Goal: Task Accomplishment & Management: Manage account settings

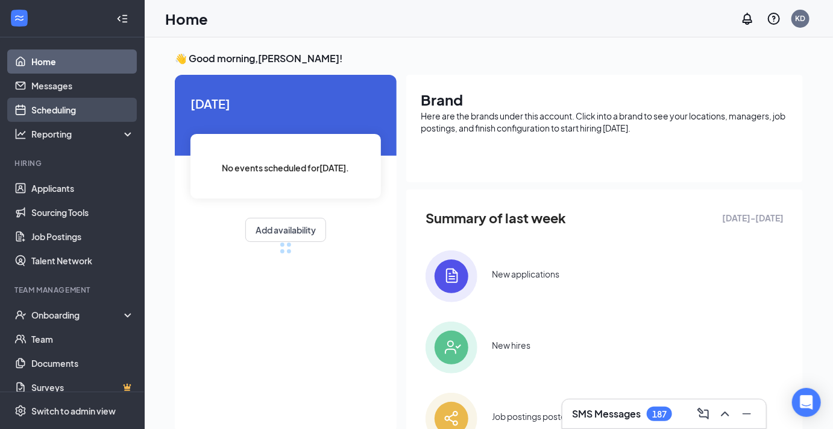
click at [75, 107] on link "Scheduling" at bounding box center [82, 110] width 103 height 24
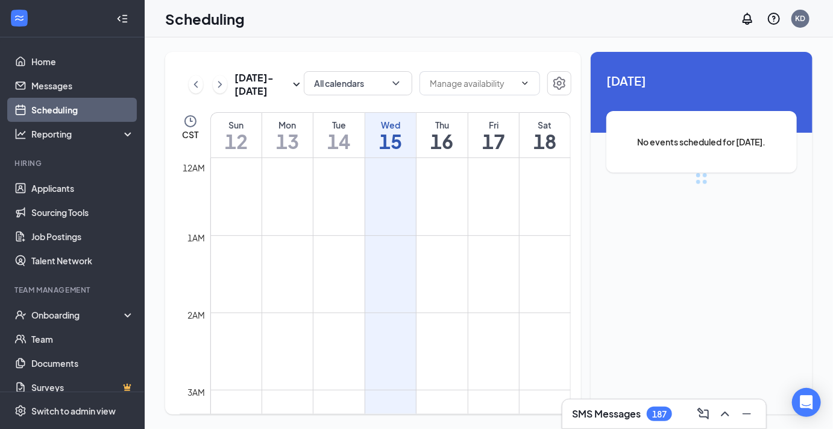
scroll to position [592, 0]
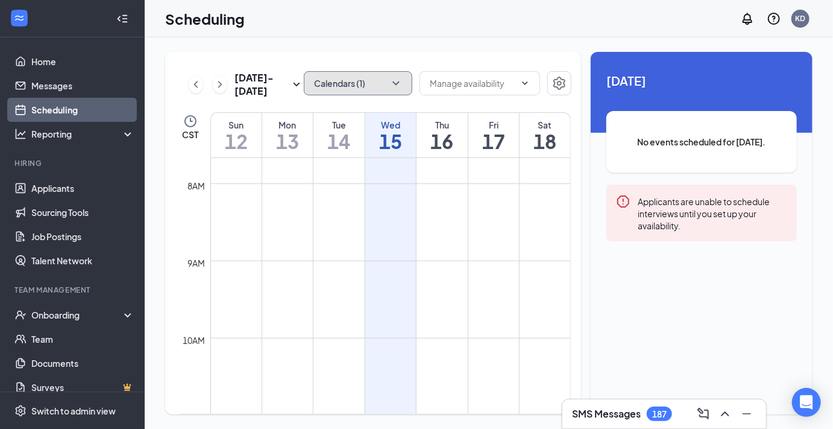
click at [396, 79] on icon "ChevronDown" at bounding box center [396, 83] width 12 height 12
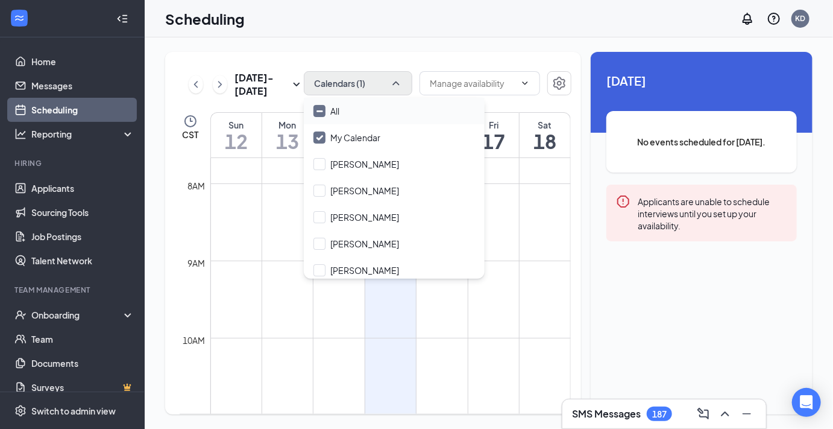
click at [360, 110] on div "All" at bounding box center [394, 111] width 181 height 27
checkbox input "true"
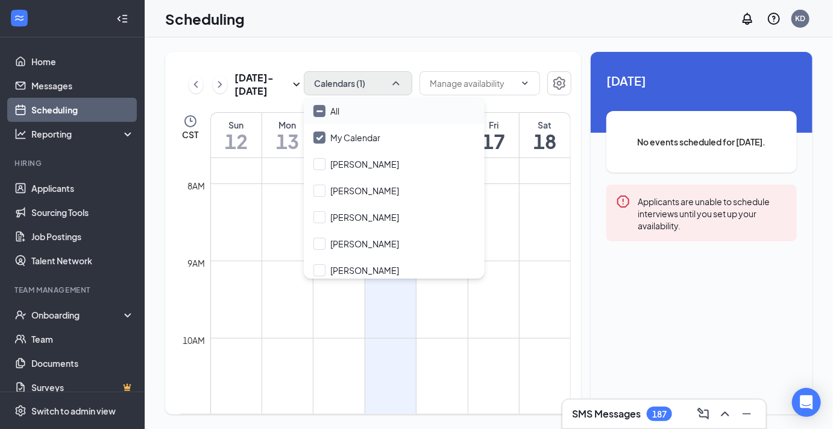
checkbox input "true"
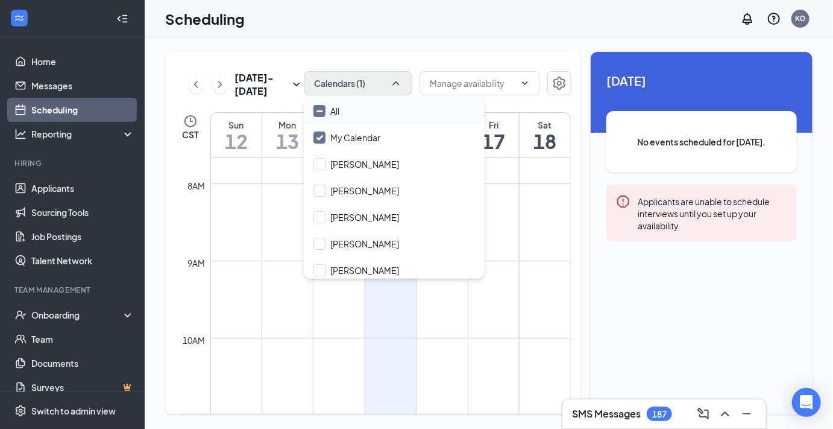
checkbox input "true"
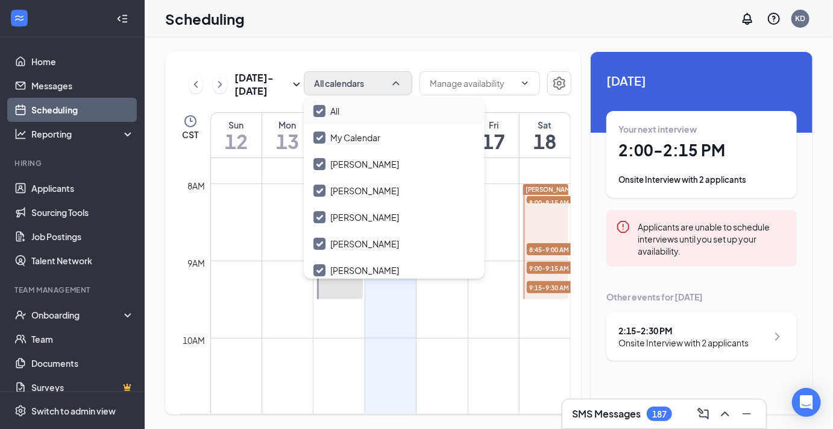
click at [360, 109] on div "All" at bounding box center [394, 111] width 181 height 27
checkbox input "false"
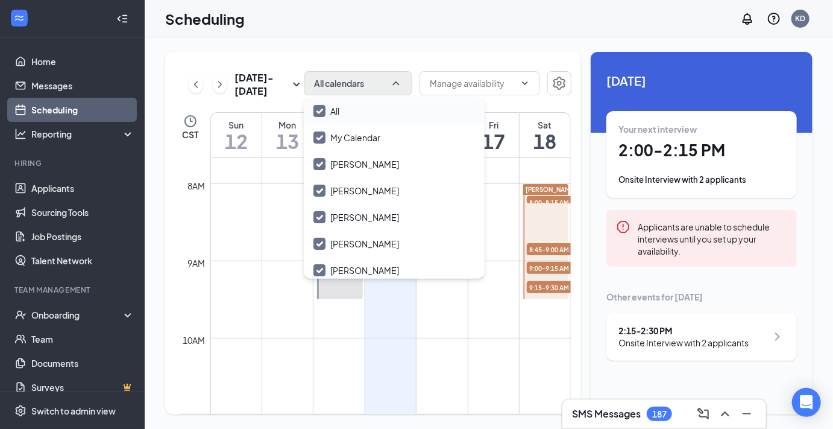
checkbox input "false"
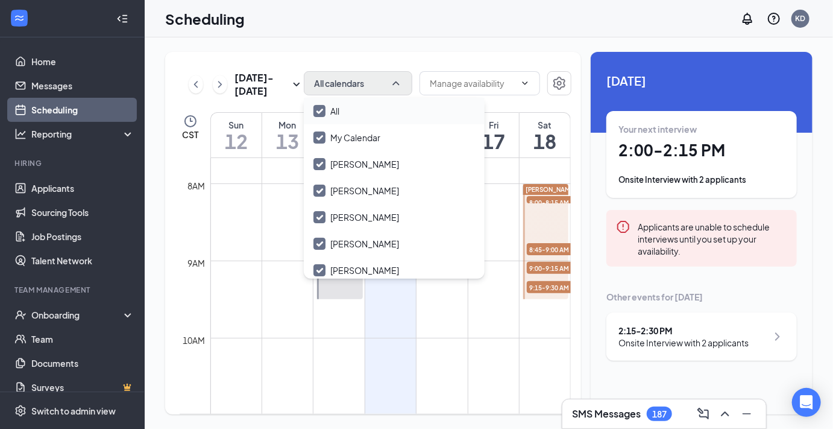
checkbox input "false"
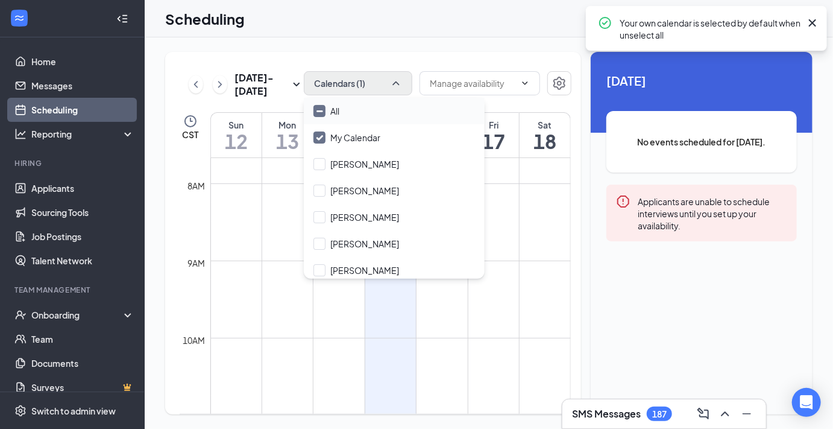
click at [355, 108] on div "All" at bounding box center [394, 111] width 181 height 27
checkbox input "true"
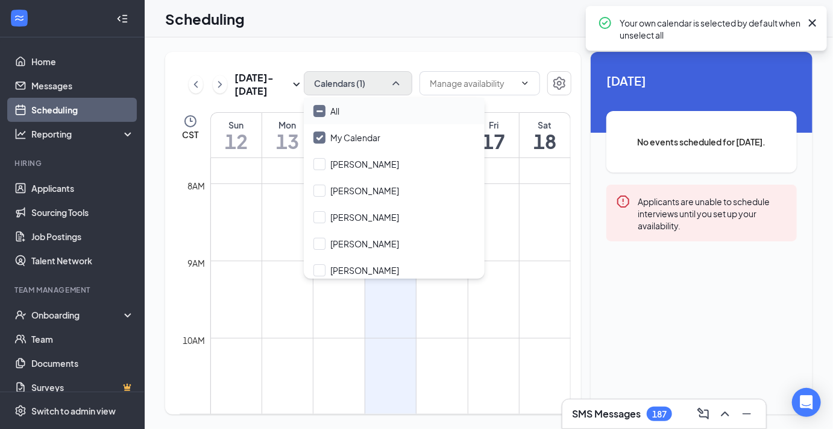
checkbox input "true"
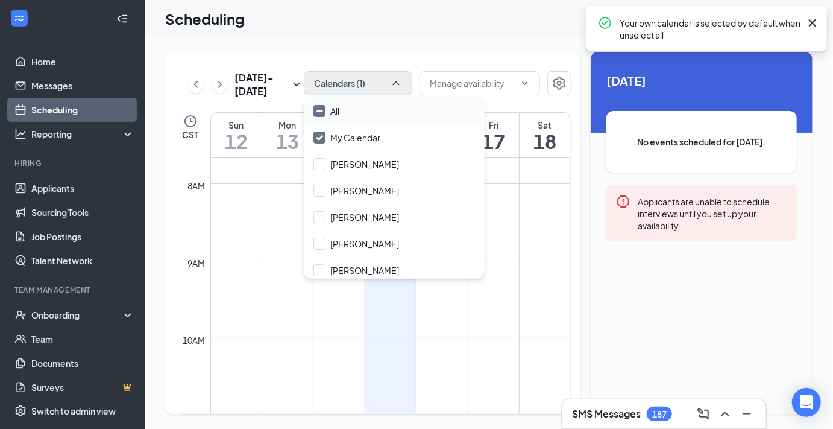
checkbox input "true"
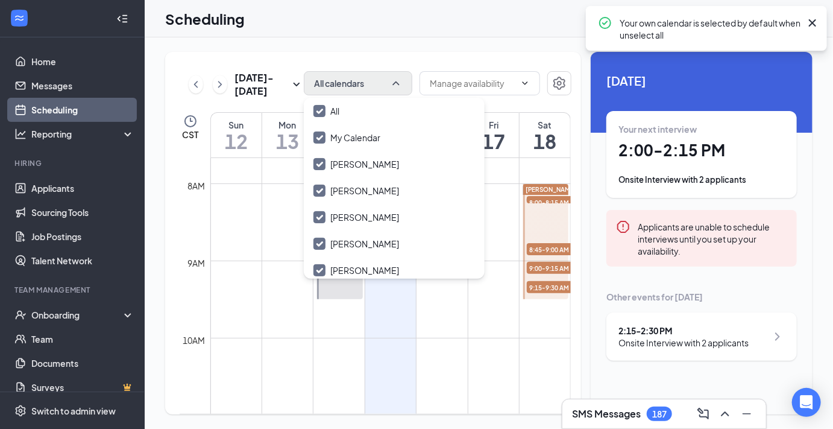
click at [397, 50] on div "[DATE] - [DATE] All calendars CST Sun 12 Mon 13 Tue 14 Wed 15 Thu 16 Fri 17 Sat…" at bounding box center [489, 232] width 689 height 391
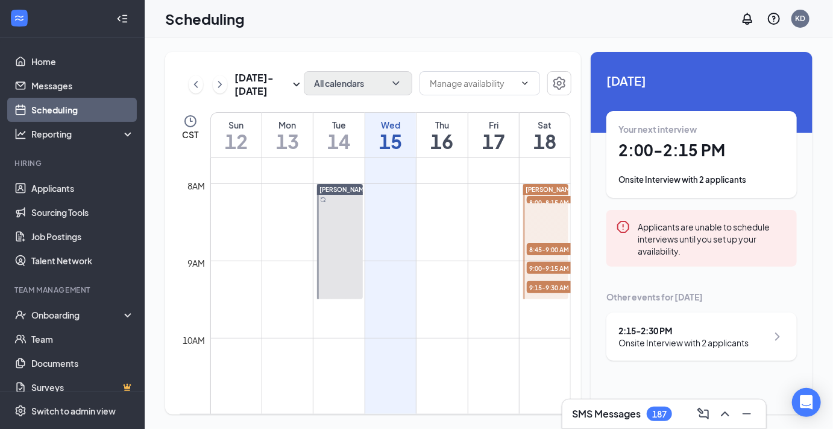
click at [669, 152] on h1 "2:00 - 2:15 PM" at bounding box center [702, 150] width 166 height 21
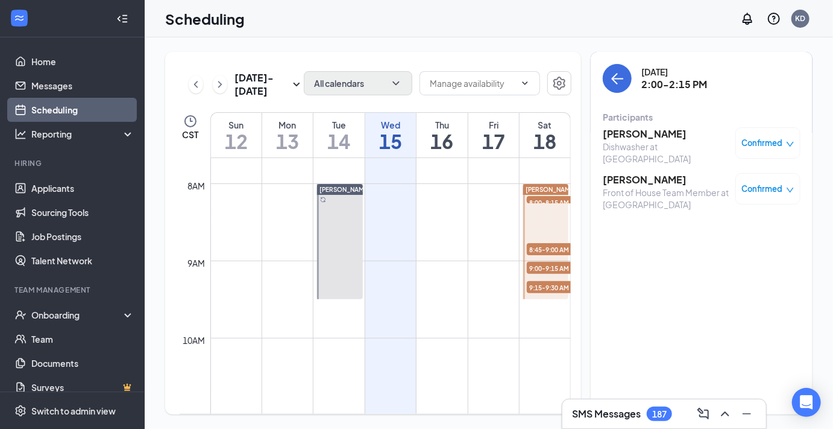
click at [645, 133] on h3 "[PERSON_NAME]" at bounding box center [666, 133] width 127 height 13
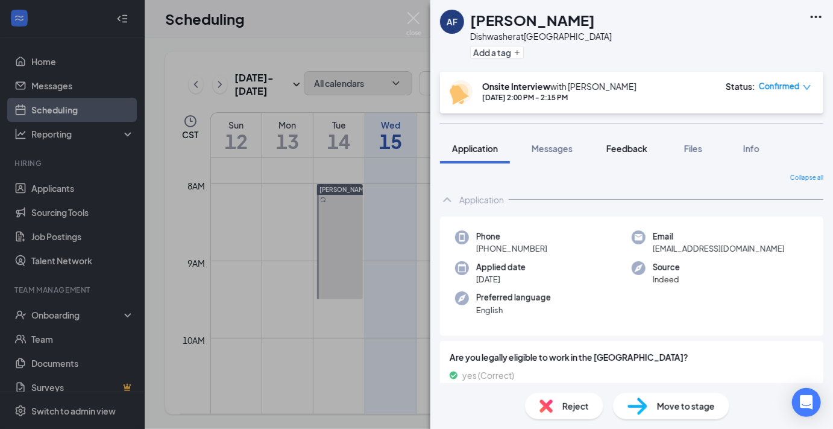
click at [625, 149] on span "Feedback" at bounding box center [627, 148] width 41 height 11
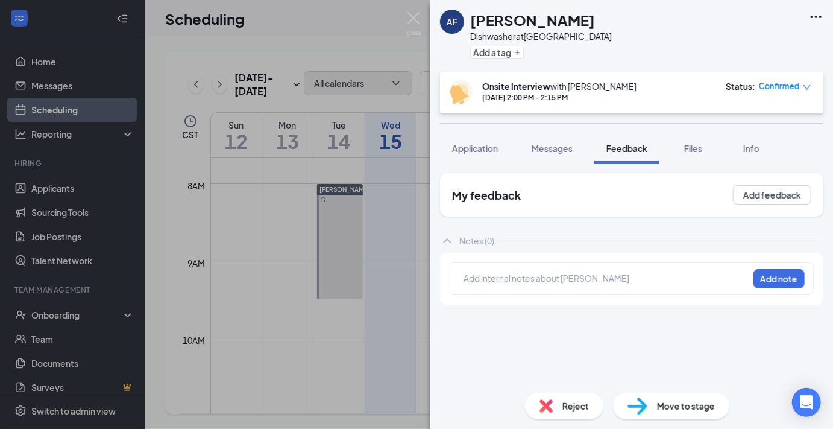
click at [553, 276] on div at bounding box center [606, 278] width 284 height 13
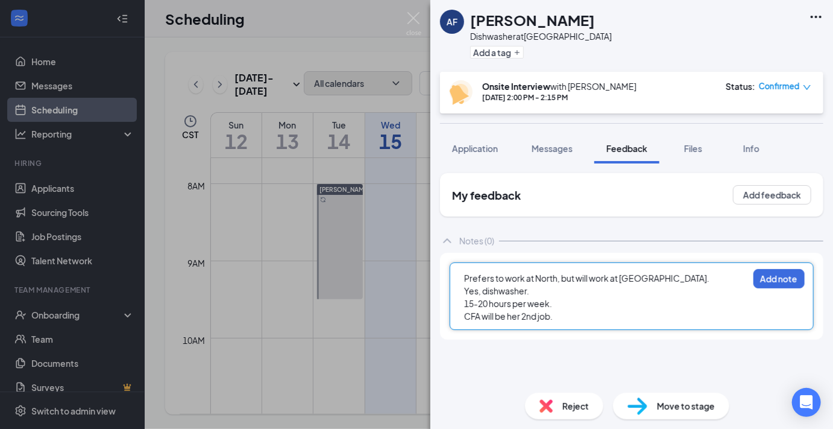
click at [563, 304] on div "15-20 hours per week." at bounding box center [606, 303] width 284 height 13
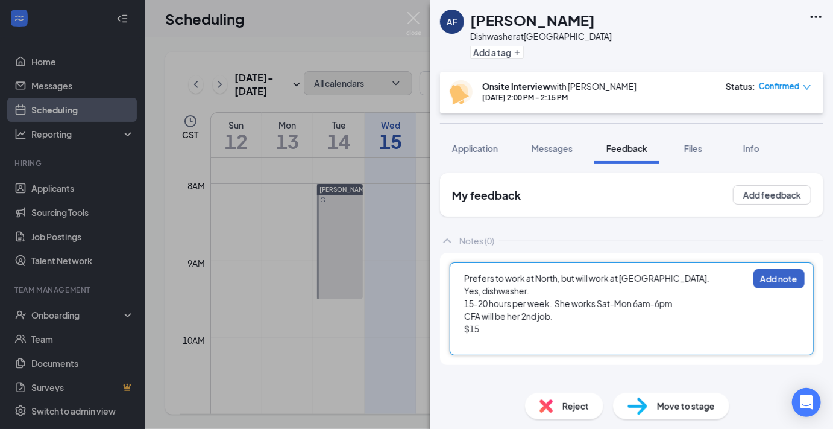
click at [774, 275] on button "Add note" at bounding box center [779, 278] width 51 height 19
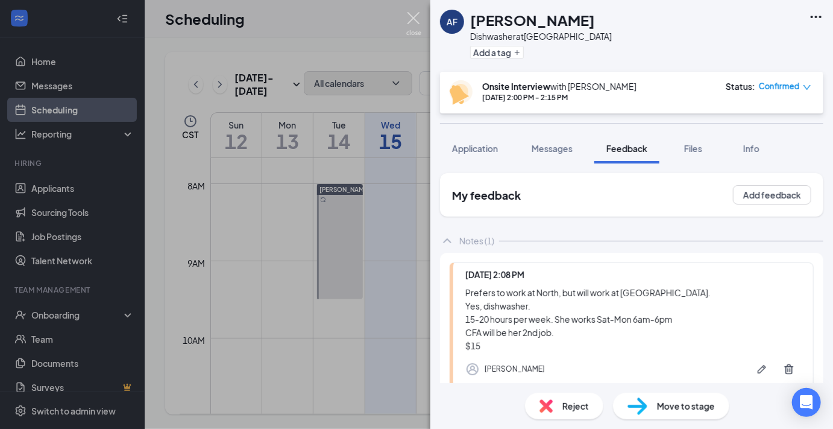
click at [412, 17] on img at bounding box center [413, 24] width 15 height 24
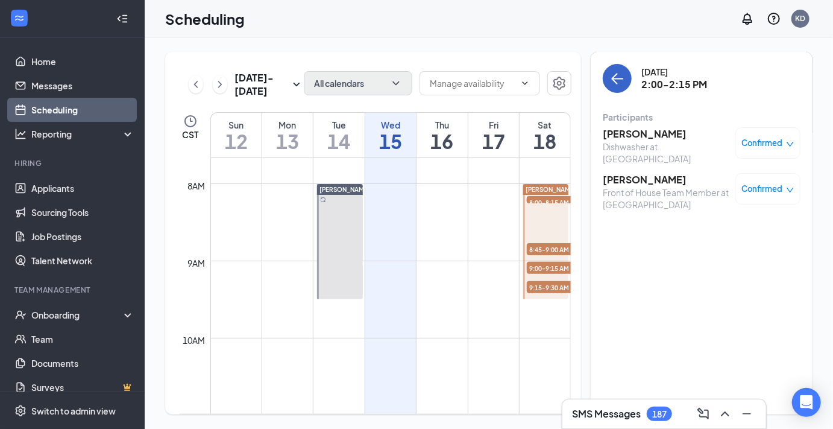
click at [619, 75] on icon "ArrowLeft" at bounding box center [617, 78] width 14 height 14
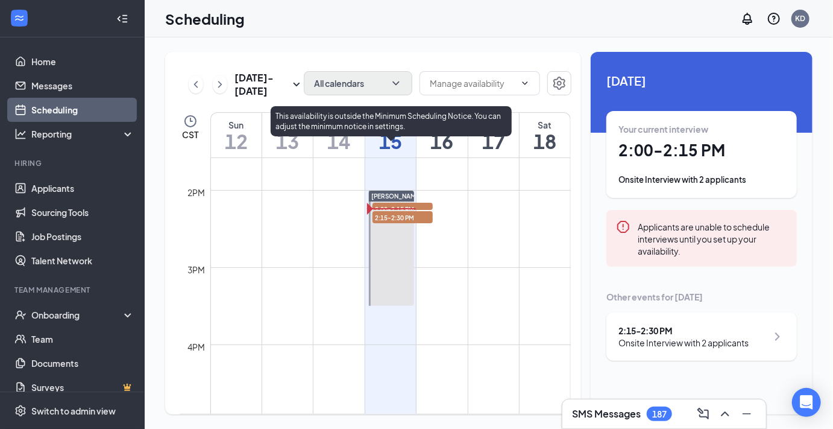
scroll to position [1051, 0]
click at [417, 214] on span "2:15-2:30 PM" at bounding box center [403, 215] width 60 height 12
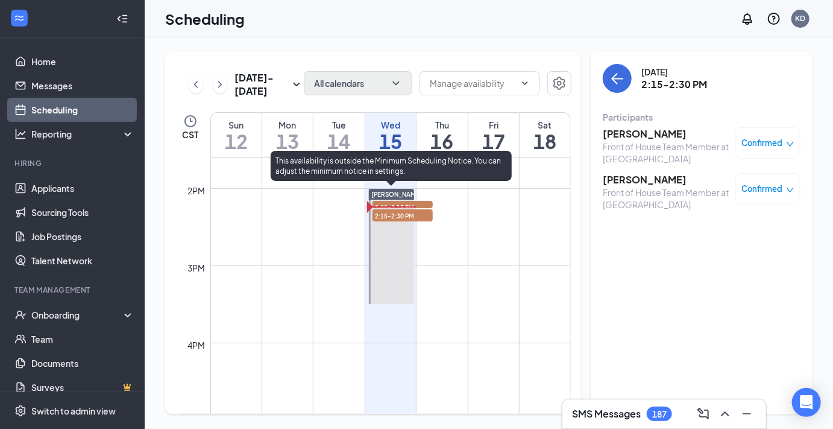
click at [407, 202] on span "2:00-2:15 PM" at bounding box center [403, 207] width 60 height 12
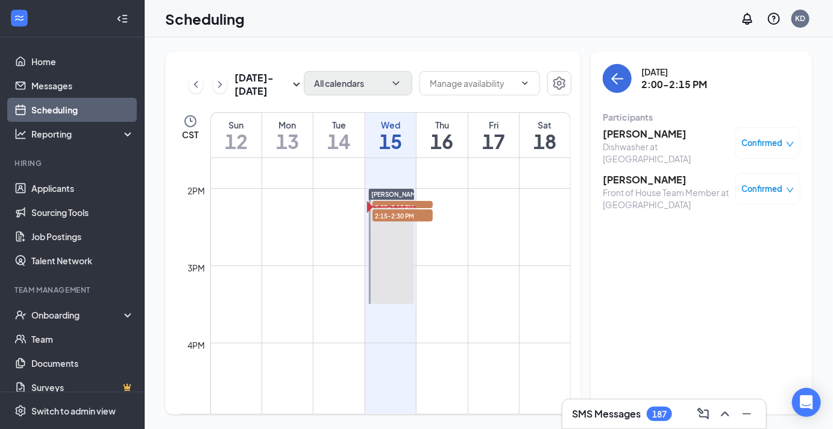
click at [639, 173] on h3 "[PERSON_NAME]" at bounding box center [666, 179] width 127 height 13
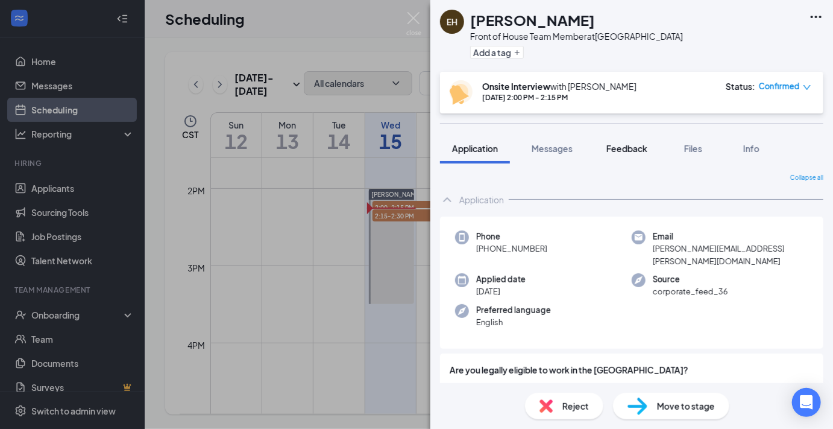
click at [625, 147] on span "Feedback" at bounding box center [627, 148] width 41 height 11
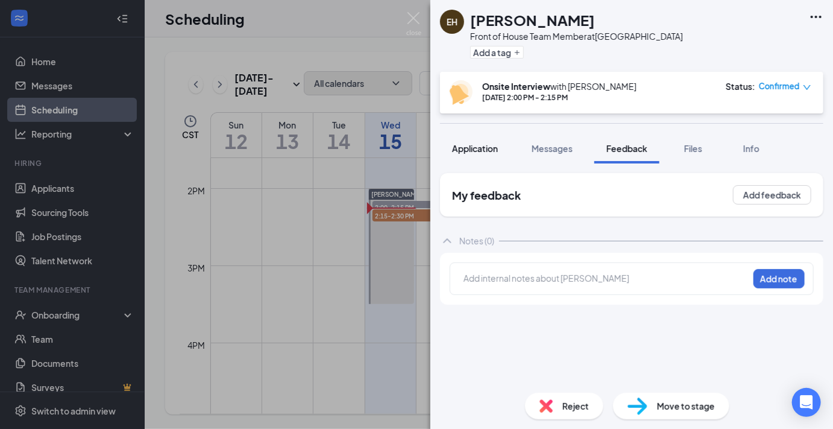
click at [475, 150] on span "Application" at bounding box center [475, 148] width 46 height 11
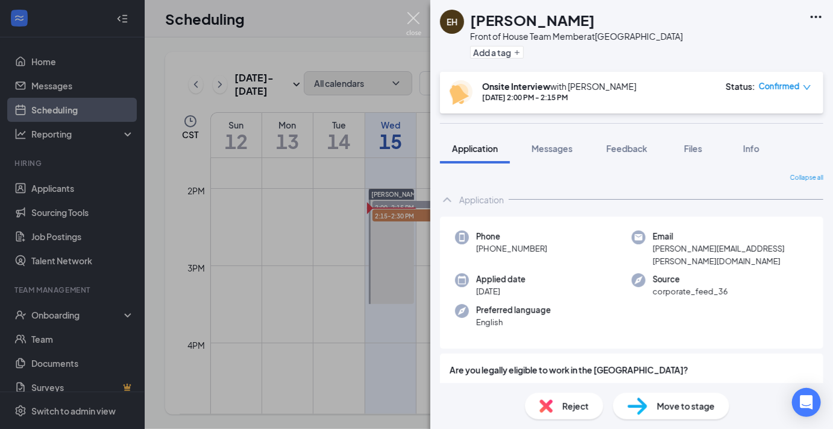
click at [412, 13] on img at bounding box center [413, 24] width 15 height 24
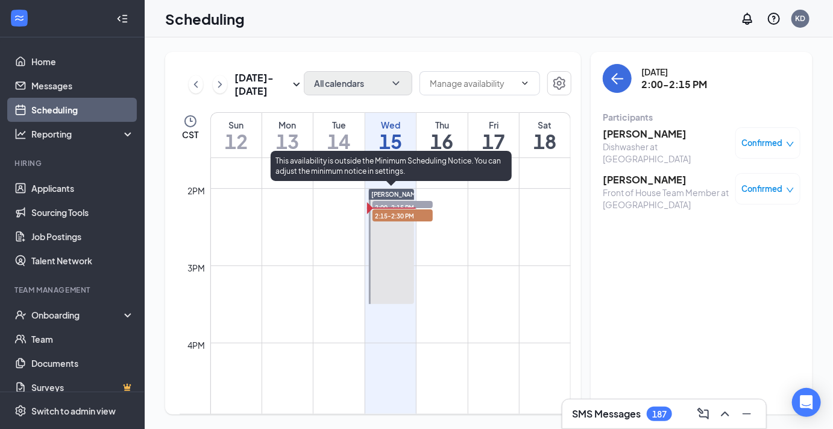
click at [393, 215] on span "2:15-2:30 PM" at bounding box center [403, 215] width 60 height 12
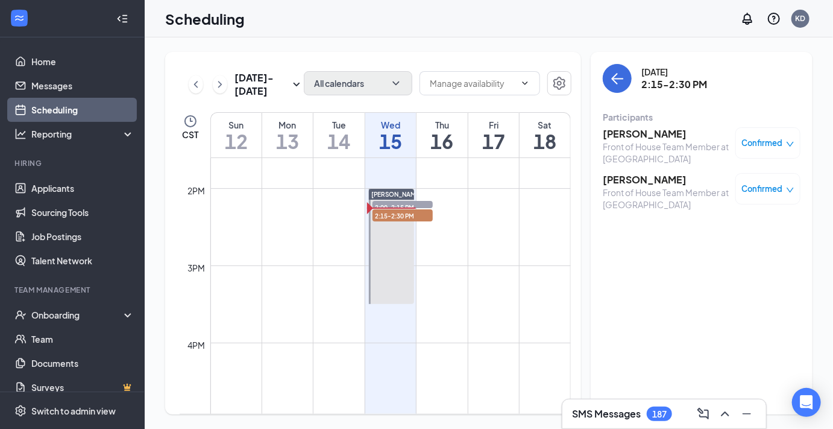
click at [651, 134] on h3 "[PERSON_NAME]" at bounding box center [666, 133] width 127 height 13
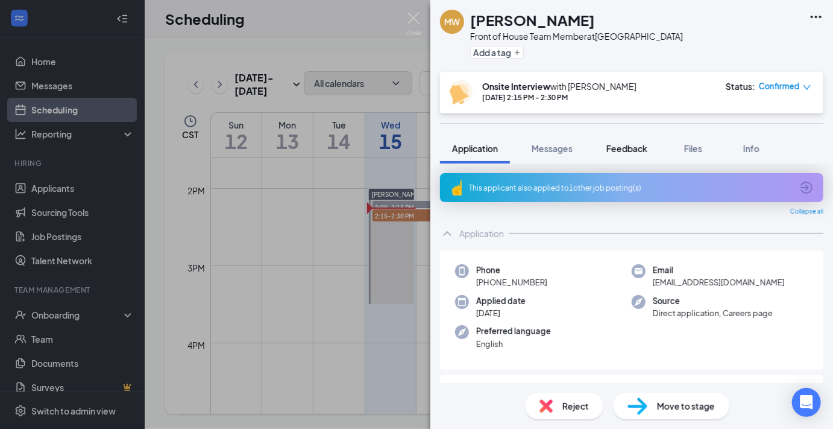
click at [628, 147] on span "Feedback" at bounding box center [627, 148] width 41 height 11
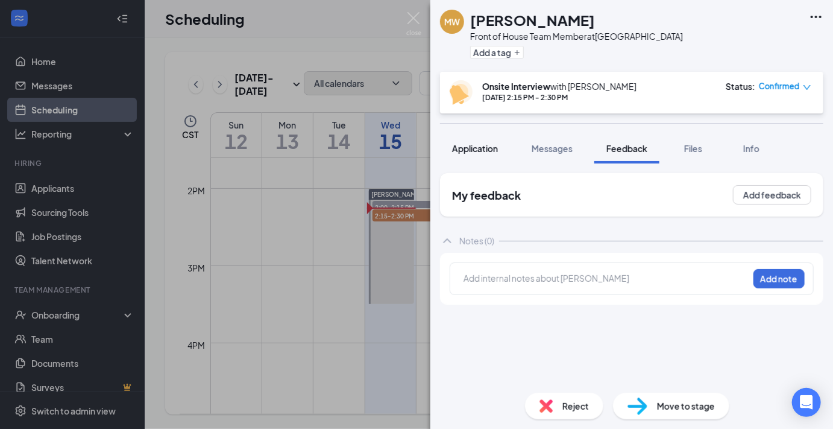
click at [473, 147] on span "Application" at bounding box center [475, 148] width 46 height 11
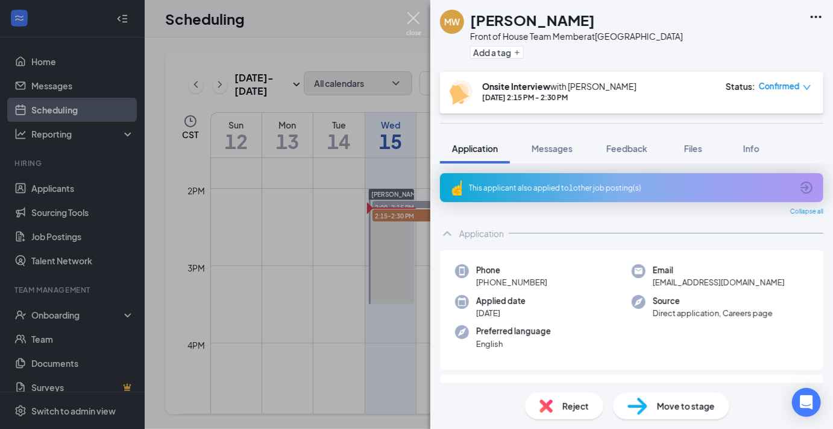
click at [415, 17] on img at bounding box center [413, 24] width 15 height 24
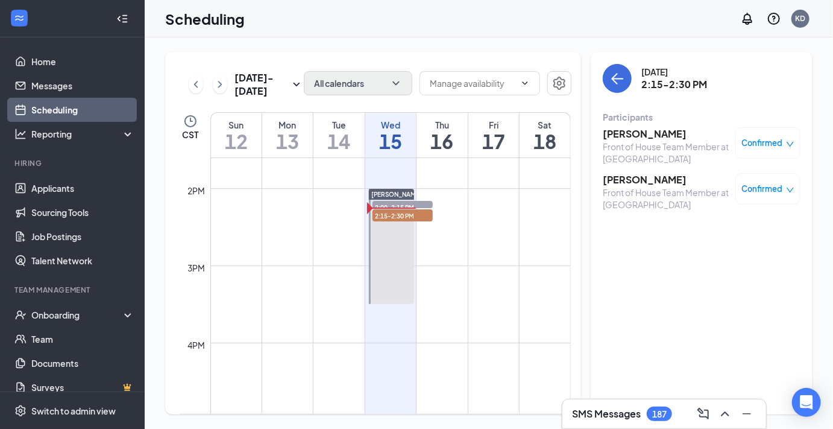
click at [648, 179] on h3 "[PERSON_NAME]" at bounding box center [666, 179] width 127 height 13
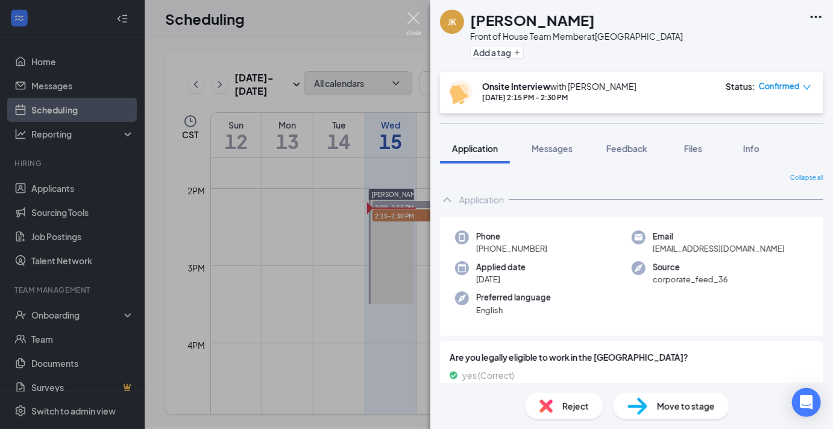
click at [412, 17] on img at bounding box center [413, 24] width 15 height 24
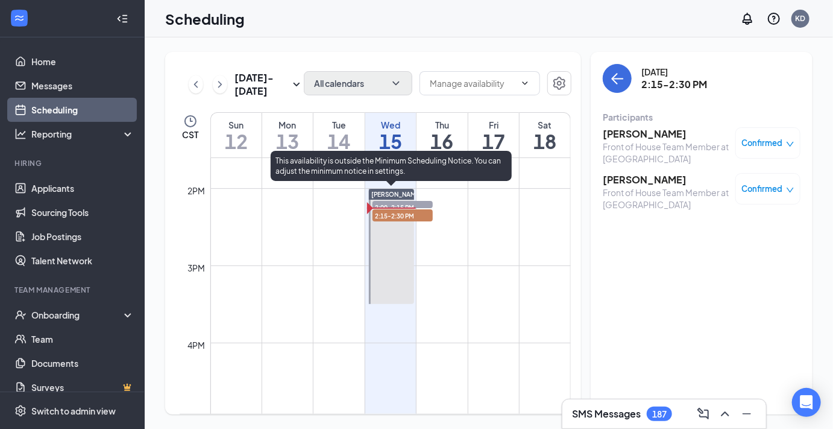
click at [417, 202] on span "2:00-2:15 PM" at bounding box center [403, 207] width 60 height 12
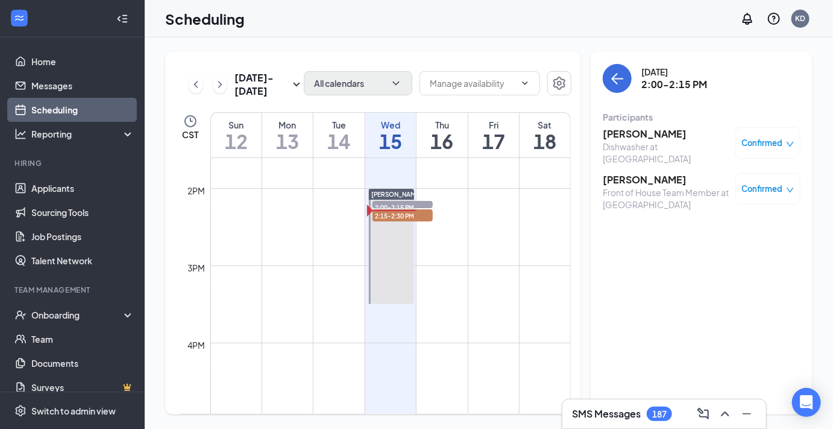
click at [640, 175] on h3 "[PERSON_NAME]" at bounding box center [666, 179] width 127 height 13
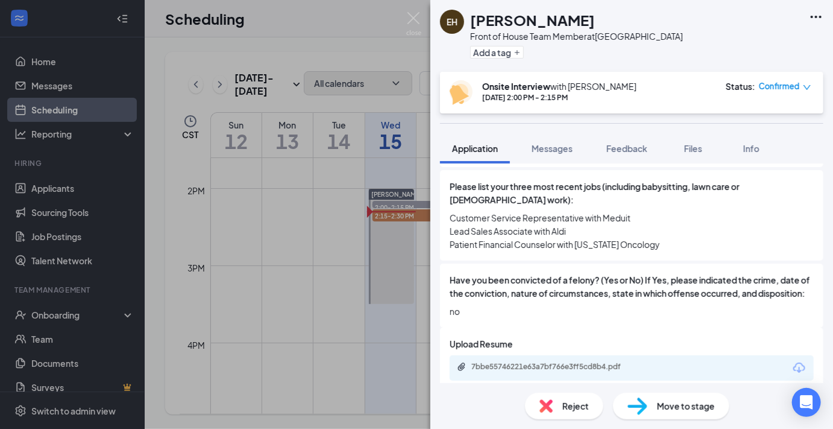
scroll to position [557, 0]
click at [560, 361] on div "7bbe55746221e63a7bf766e3ff5cd8b4.pdf" at bounding box center [556, 366] width 169 height 10
click at [620, 145] on span "Feedback" at bounding box center [627, 148] width 41 height 11
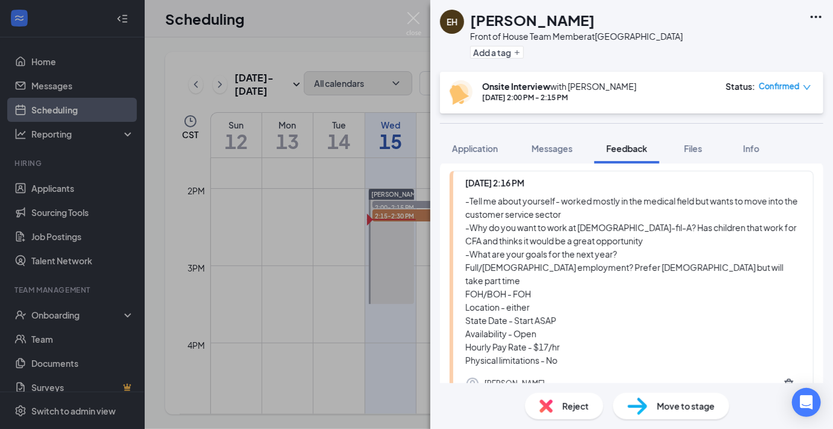
scroll to position [162, 0]
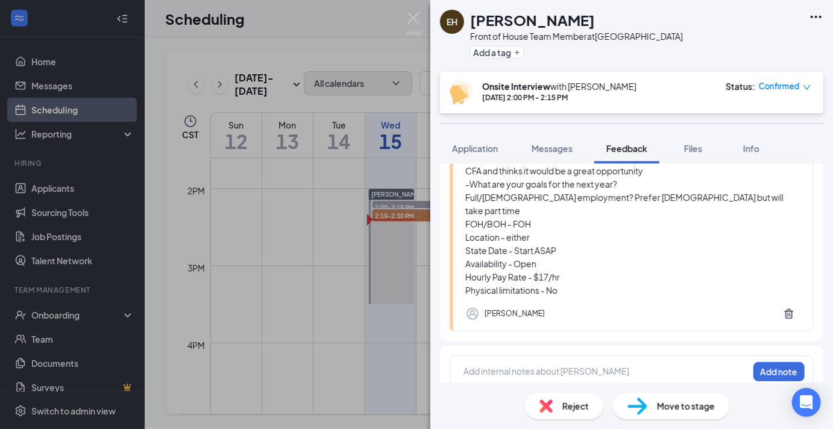
click at [566, 365] on div at bounding box center [606, 371] width 284 height 13
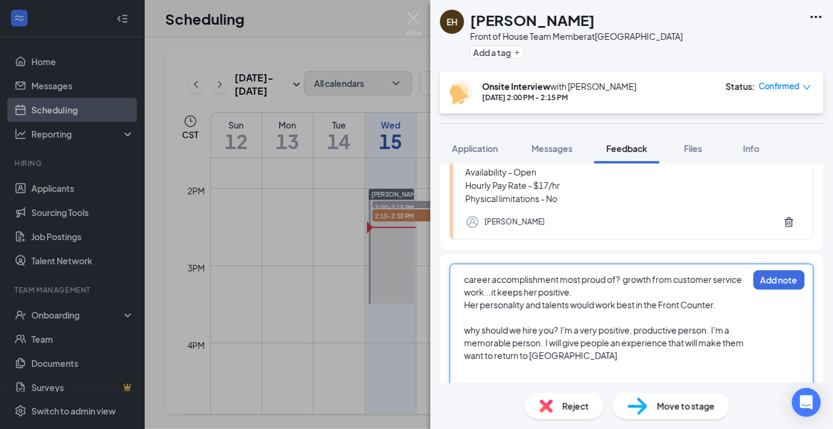
scroll to position [260, 0]
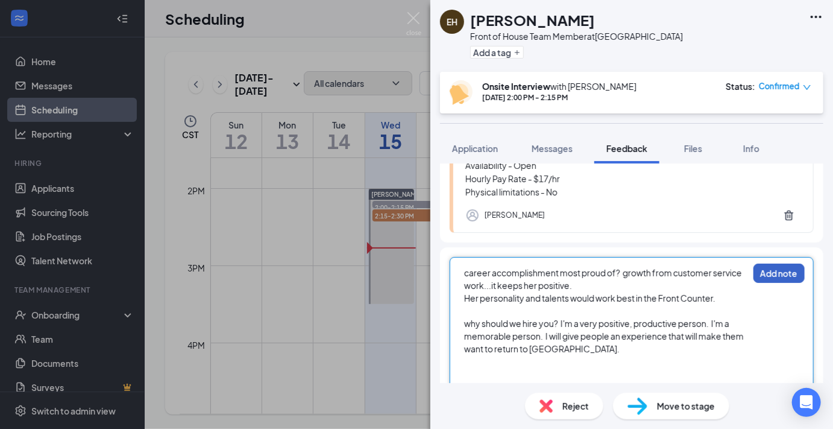
click at [782, 264] on button "Add note" at bounding box center [779, 273] width 51 height 19
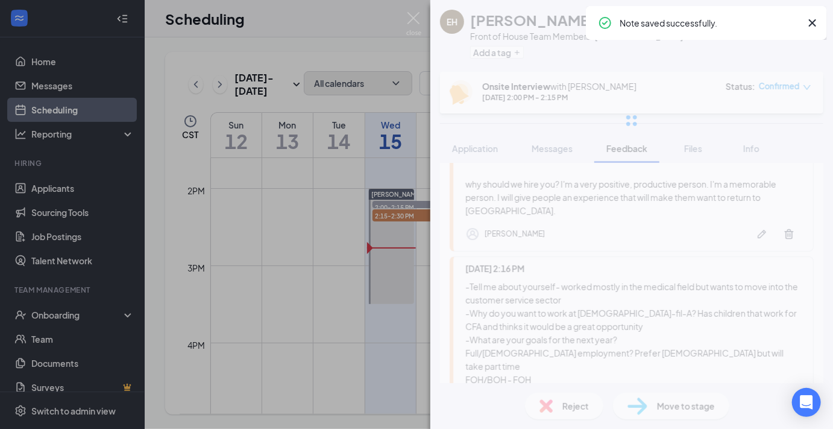
scroll to position [0, 0]
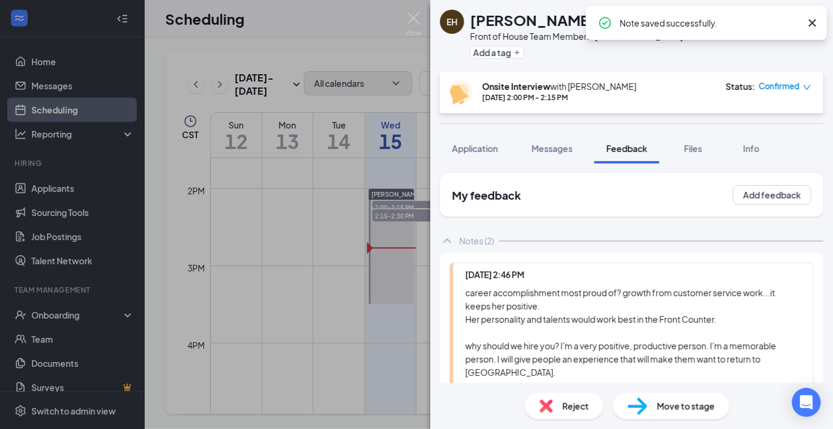
click at [814, 23] on icon "Cross" at bounding box center [812, 22] width 7 height 7
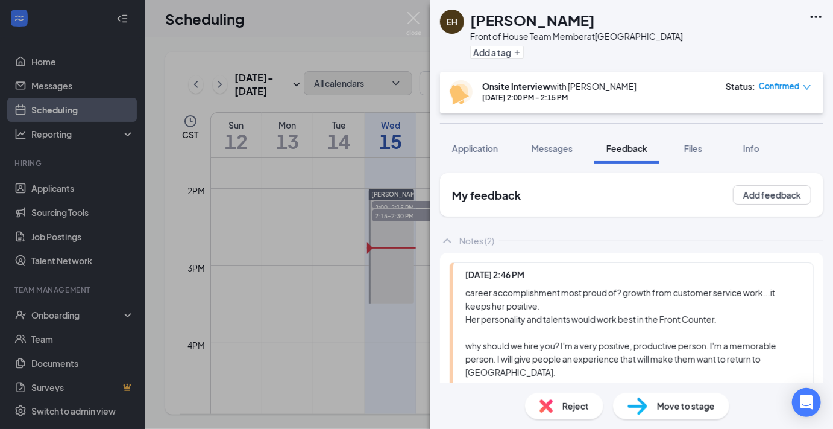
click at [807, 89] on icon "down" at bounding box center [807, 87] width 7 height 5
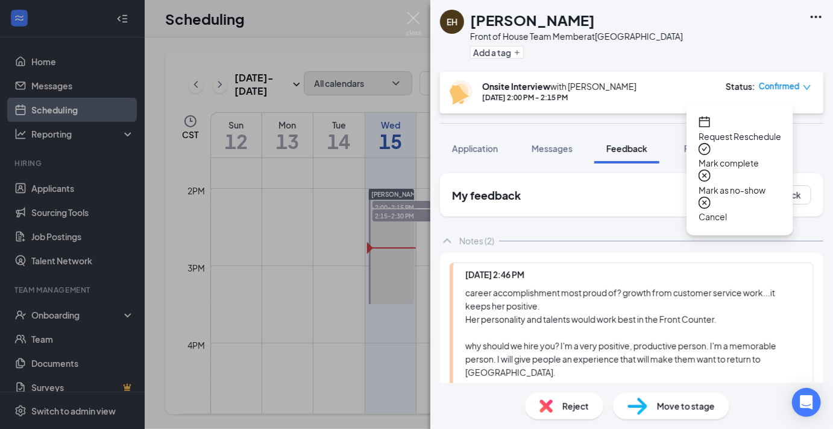
click at [763, 130] on span "Request Reschedule" at bounding box center [740, 136] width 83 height 13
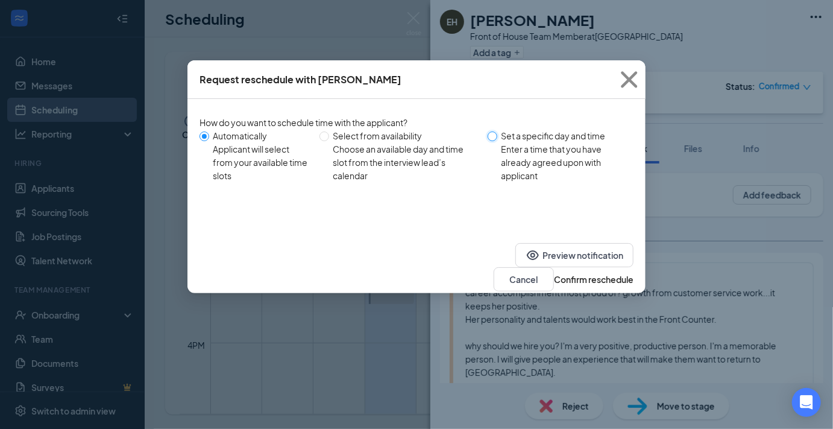
click at [493, 135] on input "Set a specific day and time Enter a time that you have already agreed upon with…" at bounding box center [493, 136] width 10 height 10
radio input "true"
radio input "false"
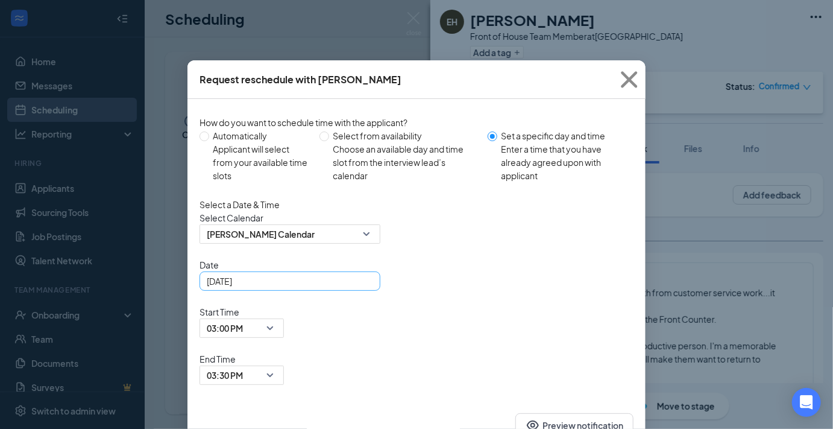
click at [365, 288] on div "[DATE]" at bounding box center [290, 280] width 166 height 13
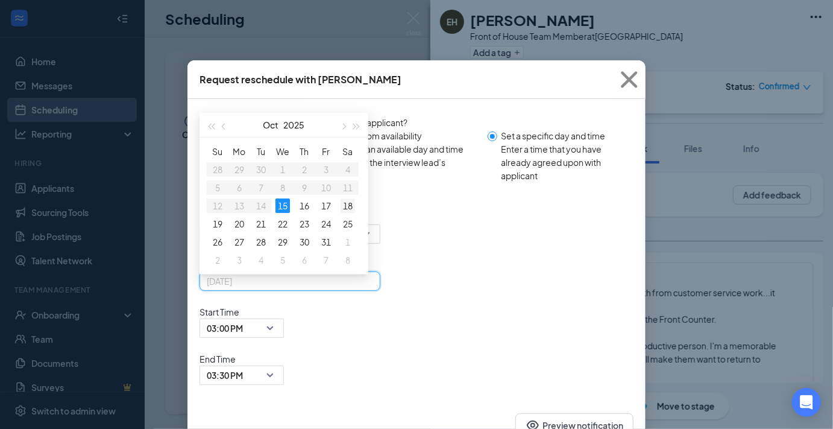
type input "[DATE]"
click at [350, 213] on div "18" at bounding box center [348, 205] width 14 height 14
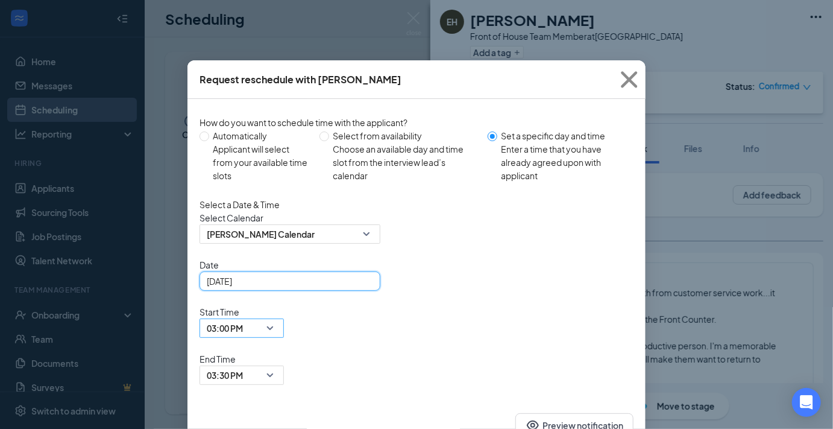
click at [277, 319] on span "03:00 PM" at bounding box center [242, 328] width 70 height 18
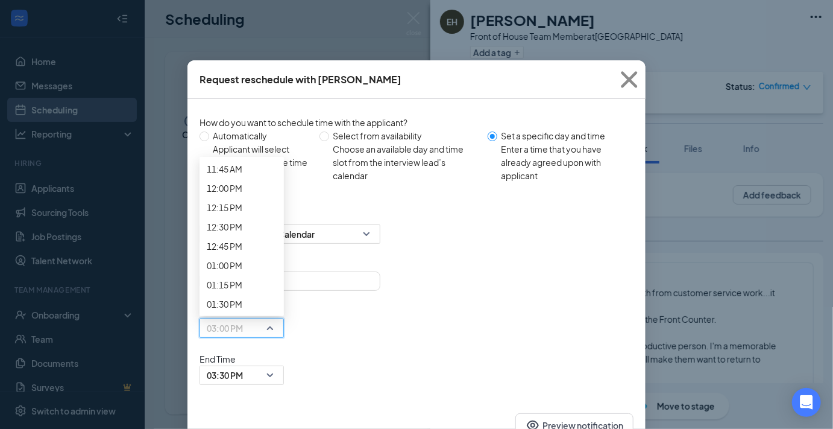
scroll to position [894, 0]
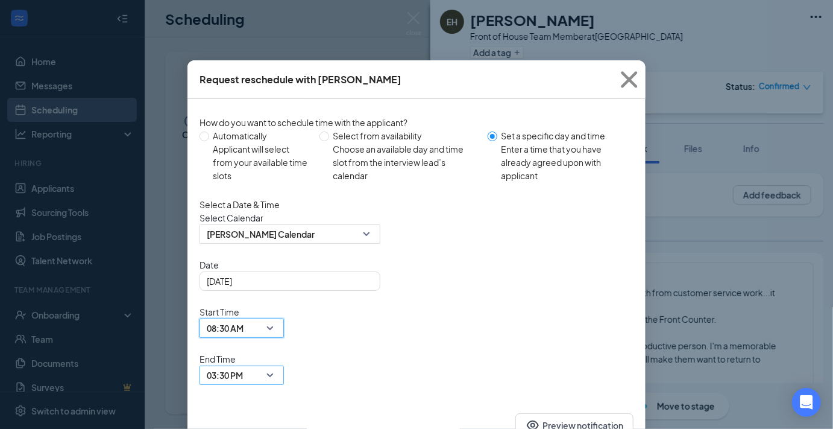
click at [277, 366] on span "03:30 PM" at bounding box center [242, 375] width 70 height 18
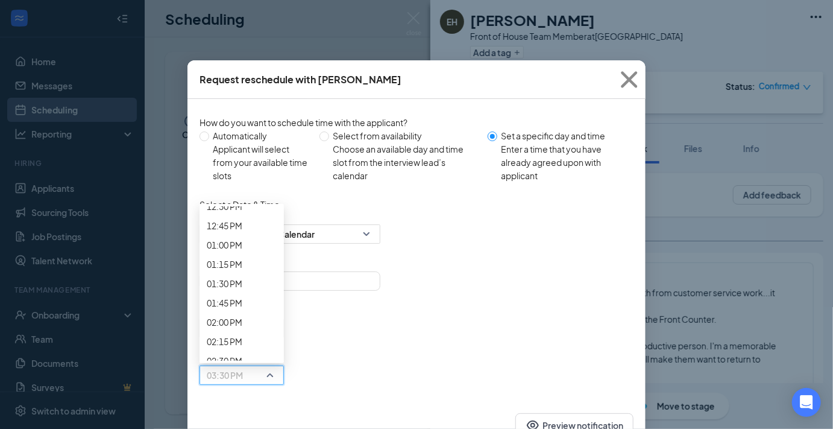
scroll to position [974, 0]
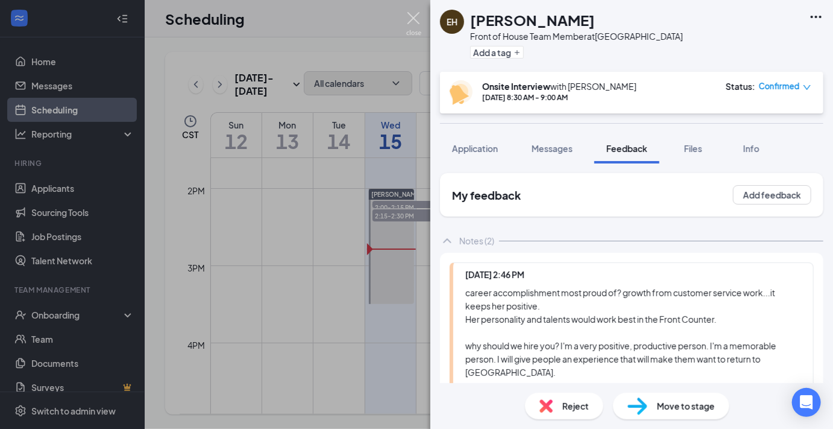
click at [414, 15] on img at bounding box center [413, 24] width 15 height 24
